Goal: Obtain resource: Obtain resource

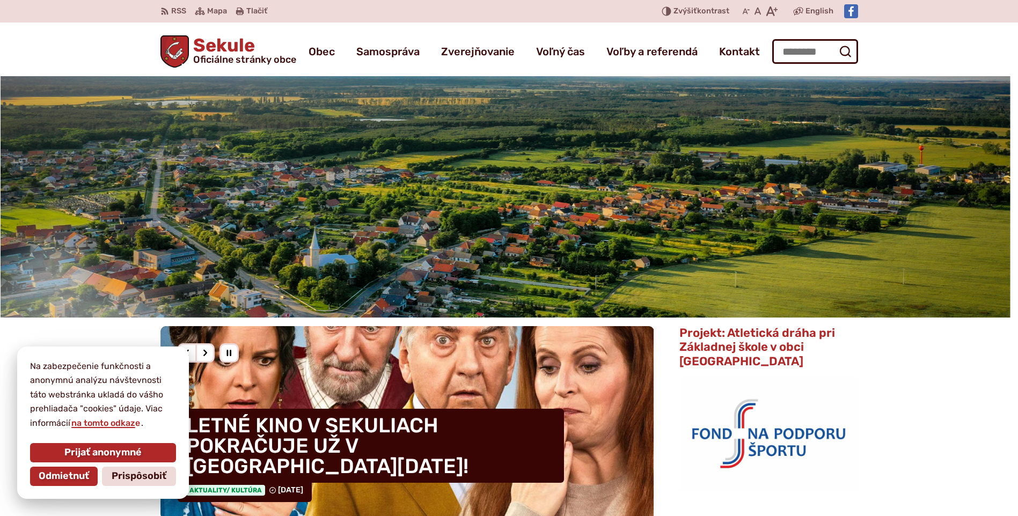
click at [87, 457] on span "Prijať anonymné" at bounding box center [102, 453] width 77 height 12
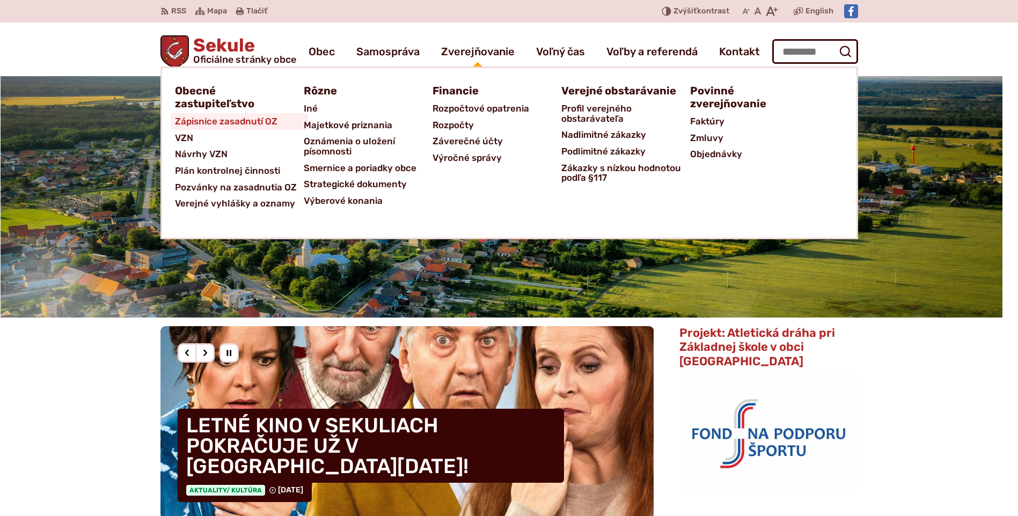
click at [258, 123] on span "Zápisnice zasadnutí OZ" at bounding box center [226, 121] width 102 height 17
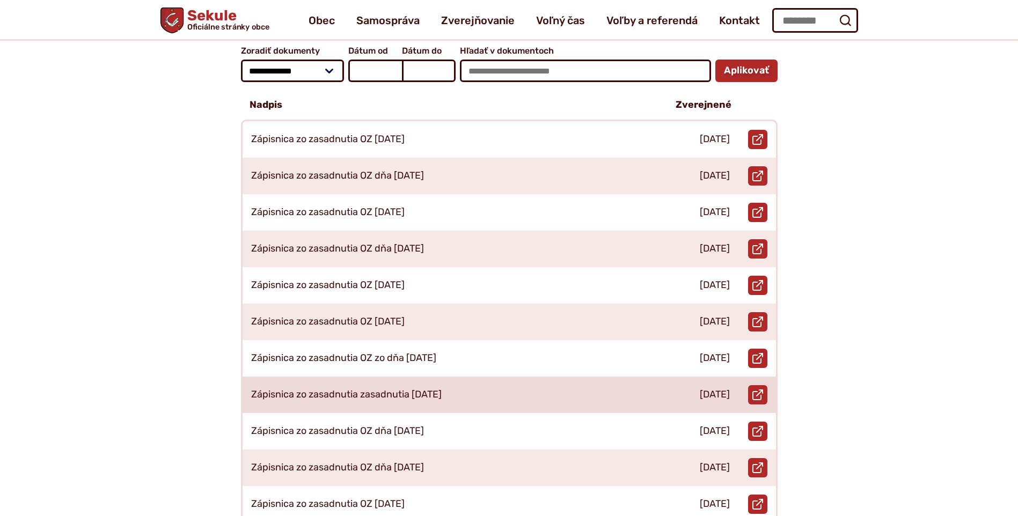
scroll to position [161, 0]
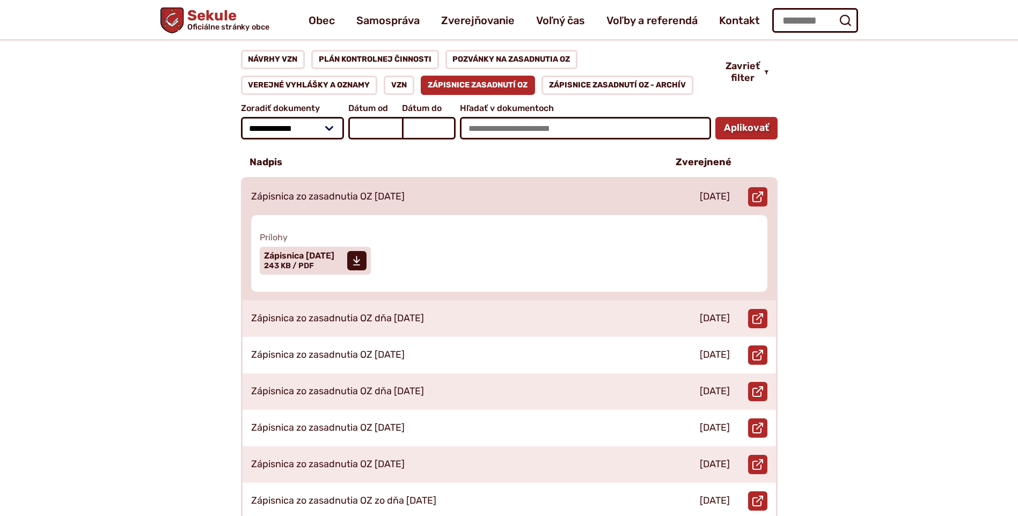
click at [306, 191] on p "Zápisnica zo zasadnutia OZ [DATE]" at bounding box center [327, 197] width 153 height 12
click at [307, 252] on span "Zápisnica [DATE]" at bounding box center [299, 256] width 70 height 9
